Goal: Find specific page/section: Find specific page/section

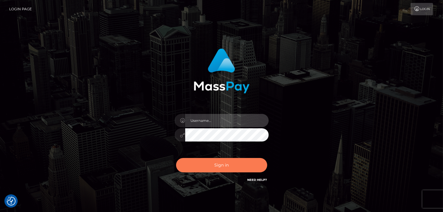
type input "Lawrence.megabonanza"
click at [225, 164] on button "Sign in" at bounding box center [221, 165] width 91 height 14
type input "Lawrence.megabonanza"
click at [243, 161] on button "Sign in" at bounding box center [221, 165] width 91 height 14
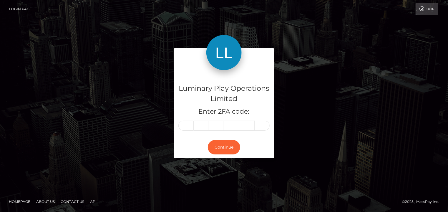
click at [185, 127] on input "text" at bounding box center [185, 126] width 15 height 10
type input "0"
type input "5"
type input "0"
type input "8"
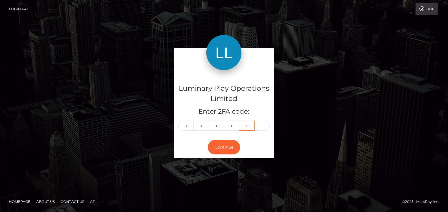
type input "1"
type input "8"
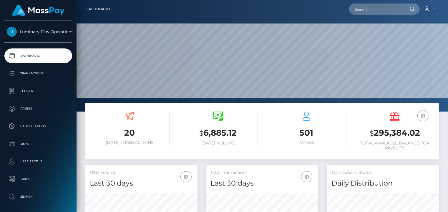
scroll to position [104, 112]
click at [364, 12] on input "text" at bounding box center [376, 9] width 55 height 11
paste input "315893"
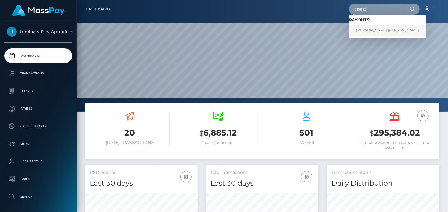
type input "315893"
click at [386, 30] on link "NATASHA JANE BERG" at bounding box center [387, 30] width 77 height 11
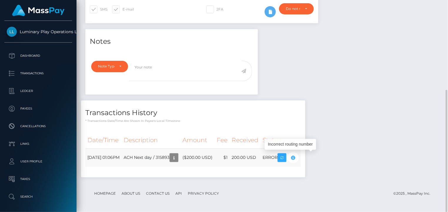
scroll to position [71, 112]
click at [296, 159] on icon "button" at bounding box center [292, 157] width 7 height 7
click at [353, 130] on div "Notes Note Type Compliance Clear Compliance General Note Type" at bounding box center [262, 106] width 362 height 154
click at [350, 94] on div "Notes Note Type Compliance Clear Compliance General Note Type" at bounding box center [262, 106] width 362 height 154
click at [336, 154] on div "Notes Note Type Compliance Clear Compliance General Note Type" at bounding box center [262, 106] width 362 height 154
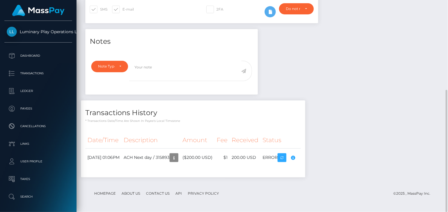
click at [346, 144] on div "Notes Note Type Compliance Clear Compliance General Note Type" at bounding box center [262, 106] width 362 height 154
click at [356, 145] on div "Notes Note Type Compliance Clear Compliance General Note Type" at bounding box center [262, 106] width 362 height 154
